Goal: Task Accomplishment & Management: Manage account settings

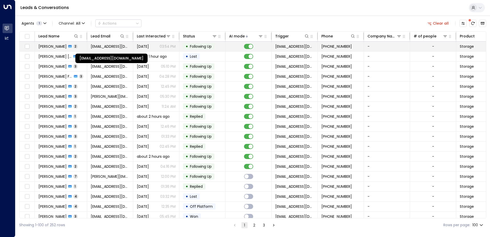
click at [119, 47] on span "[EMAIL_ADDRESS][DOMAIN_NAME]" at bounding box center [110, 46] width 39 height 5
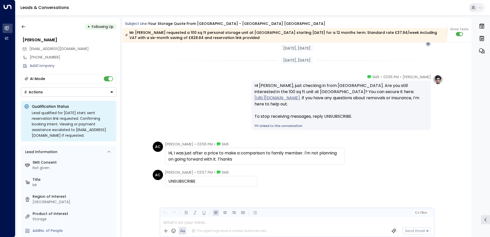
scroll to position [588, 0]
click at [23, 27] on icon "button" at bounding box center [23, 26] width 5 height 5
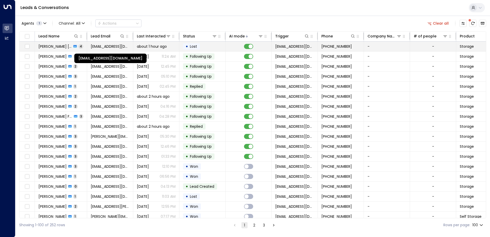
click at [110, 46] on span "[EMAIL_ADDRESS][DOMAIN_NAME]" at bounding box center [110, 46] width 39 height 5
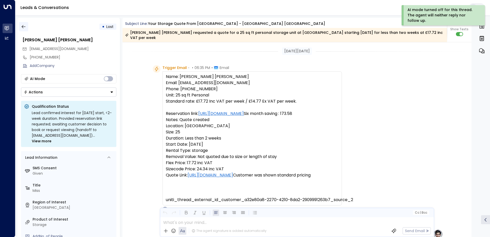
click at [23, 27] on icon "button" at bounding box center [23, 26] width 5 height 5
